Goal: Communication & Community: Participate in discussion

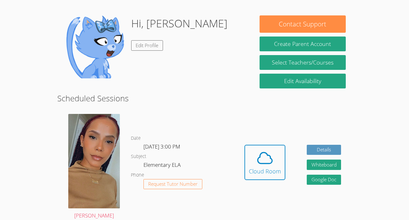
scroll to position [90, 0]
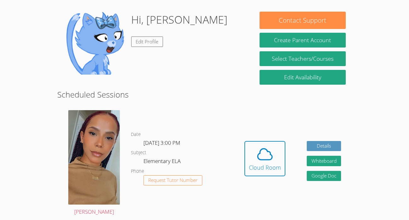
click at [243, 162] on div "Hidden Cloud Room Details Whiteboard Hidden Google Doc" at bounding box center [293, 163] width 118 height 116
click at [250, 163] on div "Cloud Room" at bounding box center [265, 167] width 32 height 9
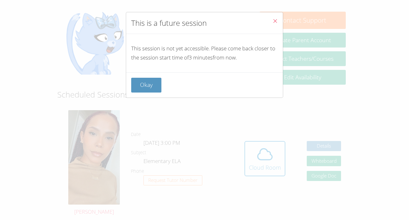
click at [278, 22] on button "Close" at bounding box center [274, 21] width 15 height 19
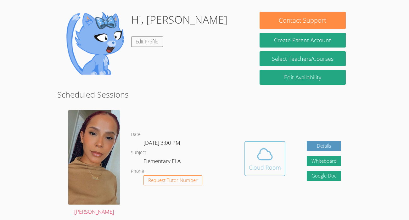
click at [265, 170] on div "Cloud Room" at bounding box center [265, 167] width 32 height 9
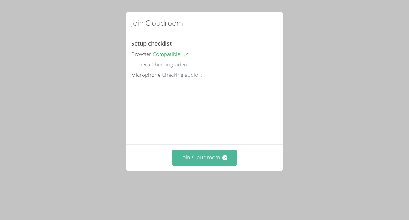
click at [201, 165] on button "Join Cloudroom" at bounding box center [204, 157] width 65 height 15
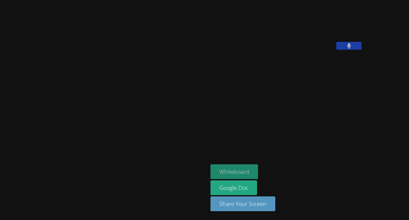
click at [215, 167] on button "Whiteboard" at bounding box center [235, 171] width 48 height 15
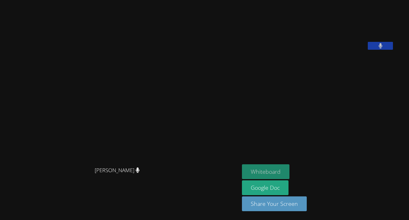
click at [289, 169] on button "Whiteboard" at bounding box center [266, 171] width 48 height 15
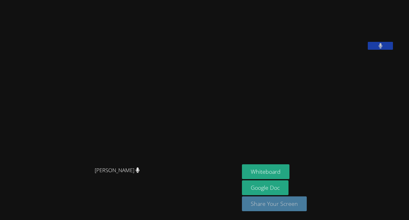
click at [294, 205] on button "Share Your Screen" at bounding box center [274, 203] width 65 height 15
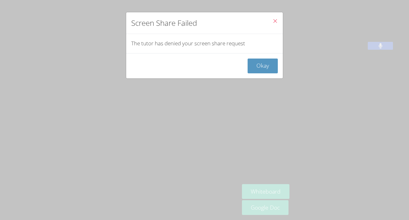
click at [273, 18] on icon "Close" at bounding box center [274, 20] width 5 height 5
click at [276, 20] on icon "Close" at bounding box center [274, 20] width 5 height 5
click at [271, 67] on button "Okay" at bounding box center [263, 66] width 30 height 15
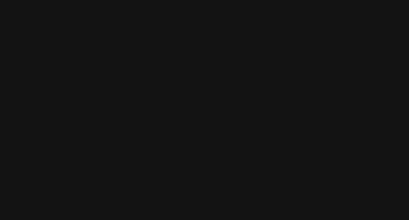
click at [132, 122] on video at bounding box center [120, 97] width 94 height 132
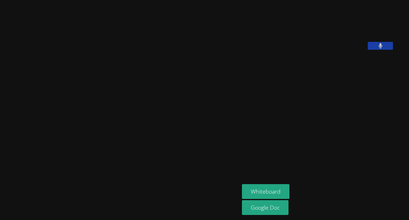
click at [368, 120] on aside "Kayssen [PERSON_NAME] Whiteboard Google Doc" at bounding box center [317, 110] width 157 height 220
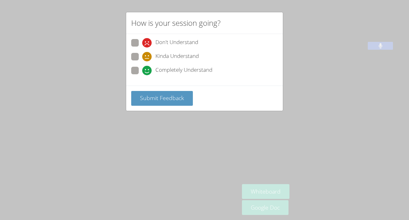
click at [142, 75] on span at bounding box center [142, 75] width 0 height 0
click at [142, 71] on input "Completely Understand" at bounding box center [144, 69] width 5 height 5
radio input "true"
click at [157, 98] on span "Submit Feedback" at bounding box center [162, 98] width 44 height 8
